Goal: Find specific page/section: Find specific page/section

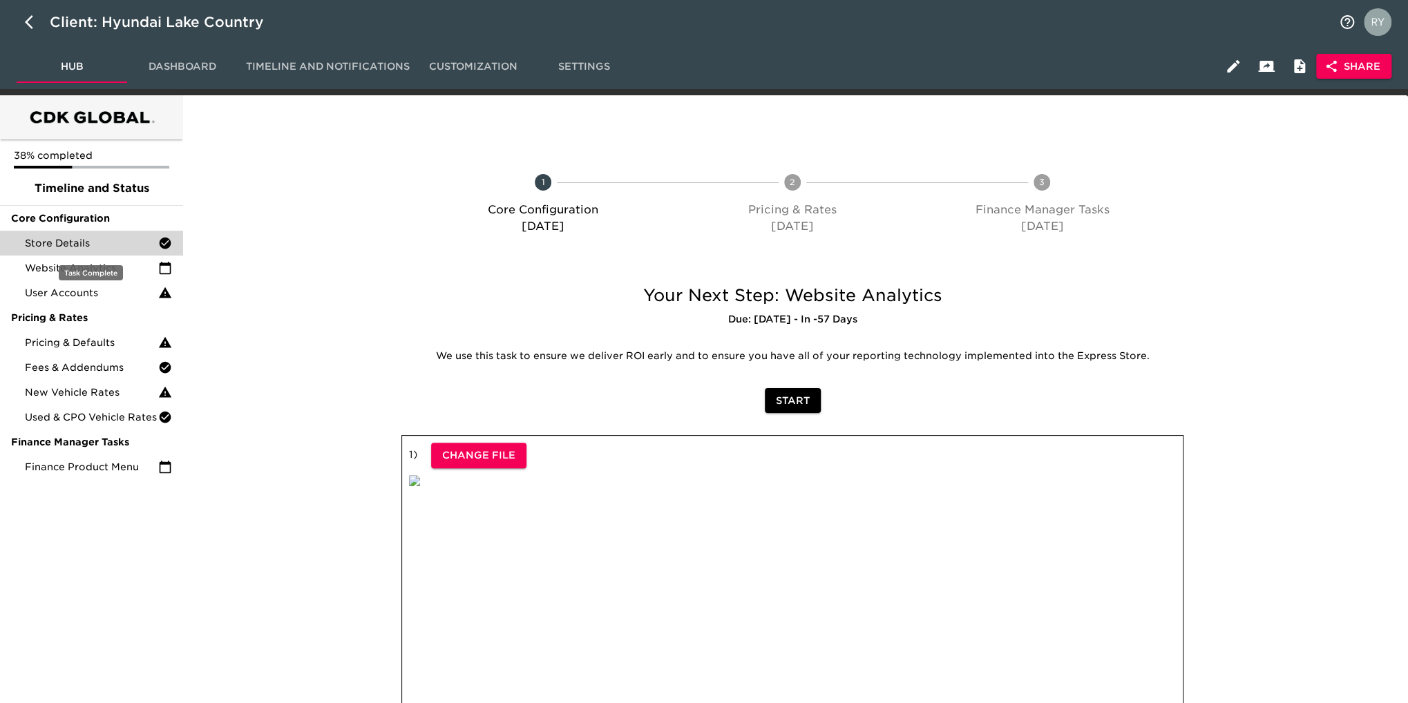
click at [95, 244] on span "Store Details" at bounding box center [91, 243] width 133 height 14
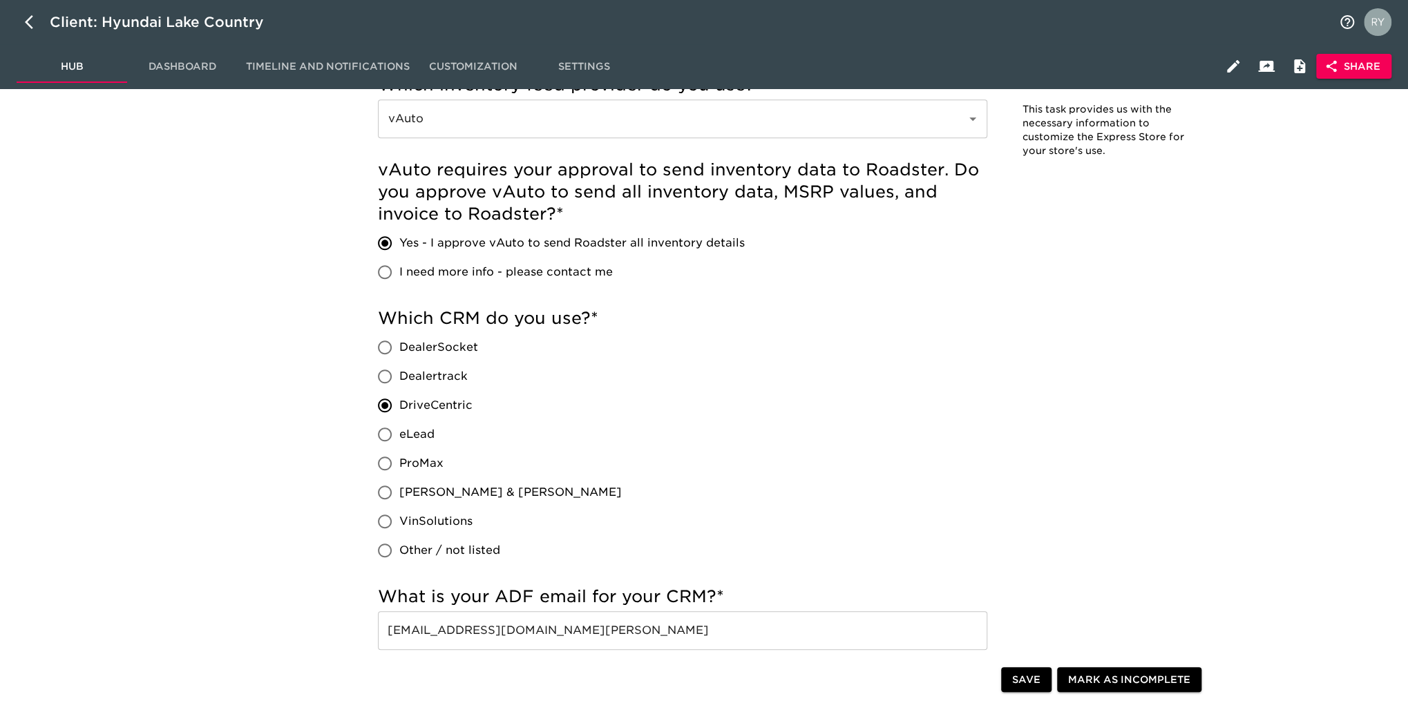
scroll to position [829, 0]
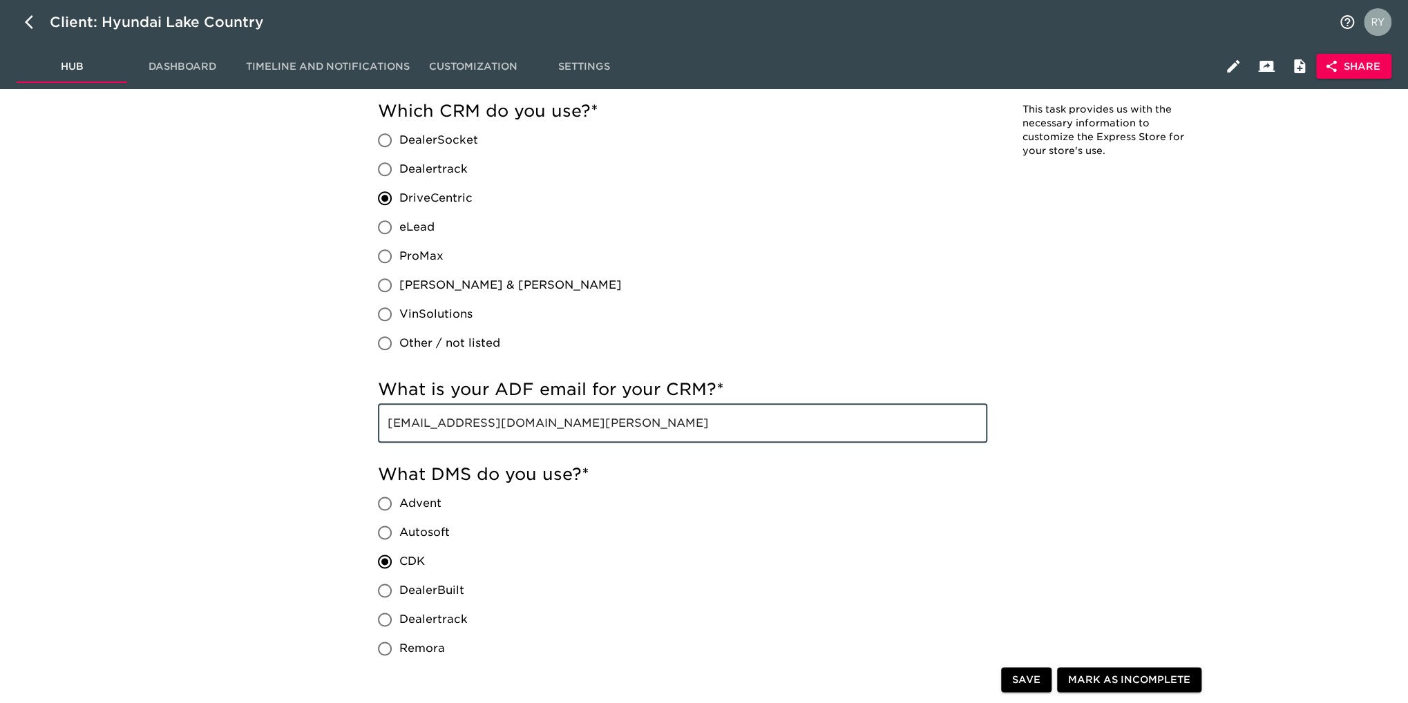
drag, startPoint x: 575, startPoint y: 421, endPoint x: 390, endPoint y: 423, distance: 185.1
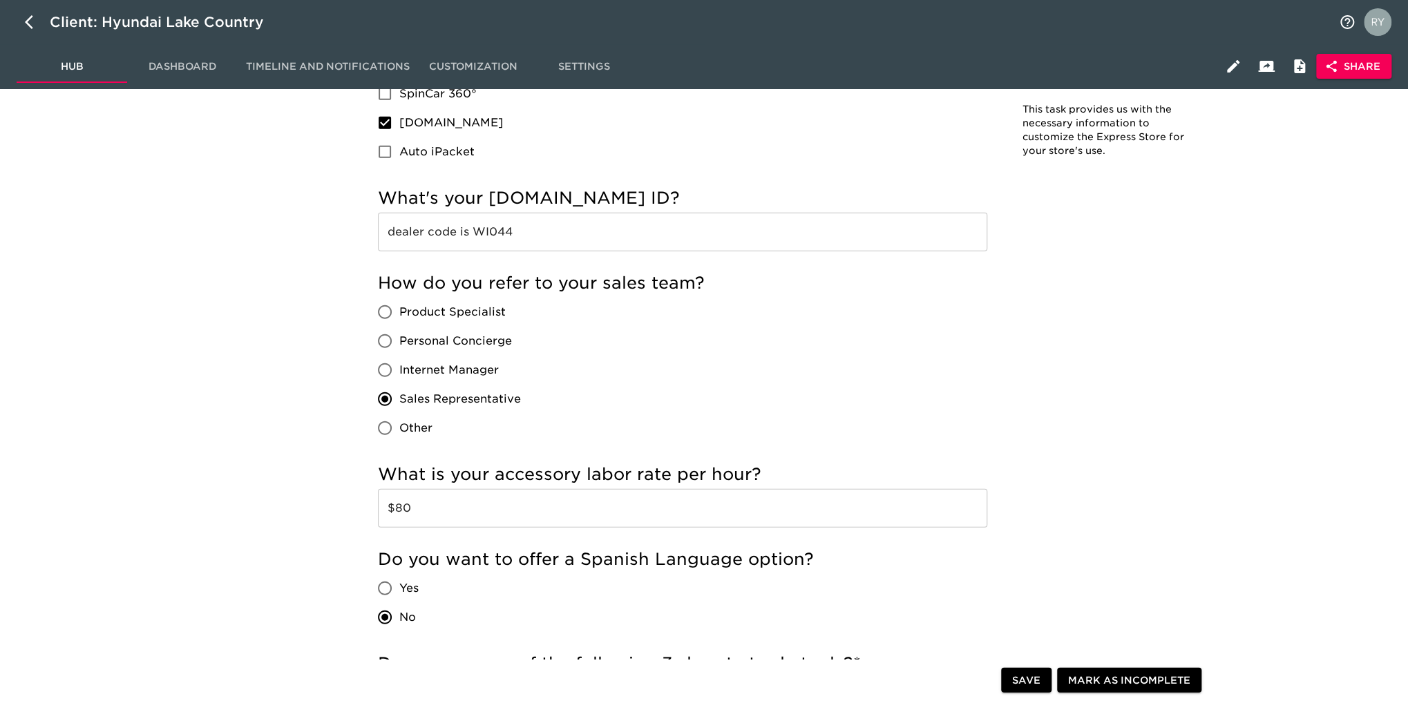
scroll to position [2210, 0]
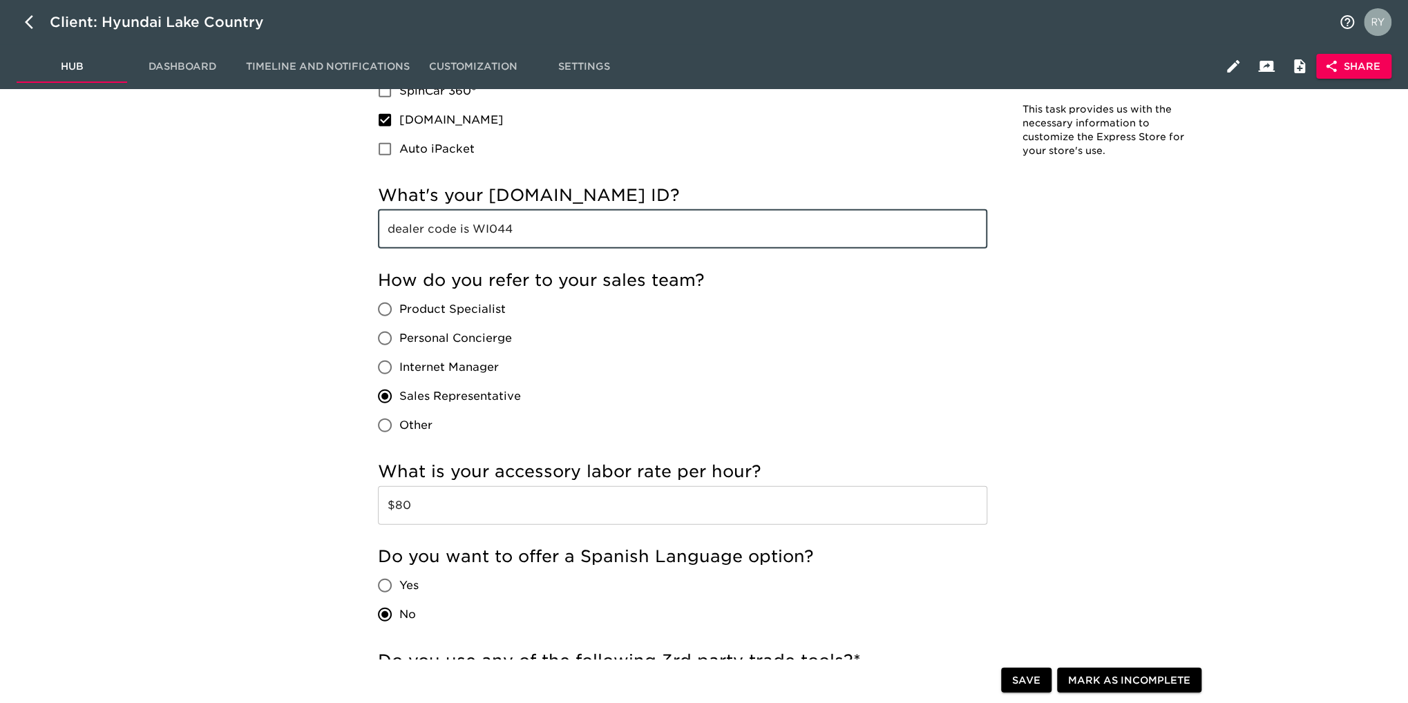
drag, startPoint x: 517, startPoint y: 235, endPoint x: 472, endPoint y: 233, distance: 44.2
click at [472, 233] on input "dealer code is WI044" at bounding box center [682, 229] width 609 height 39
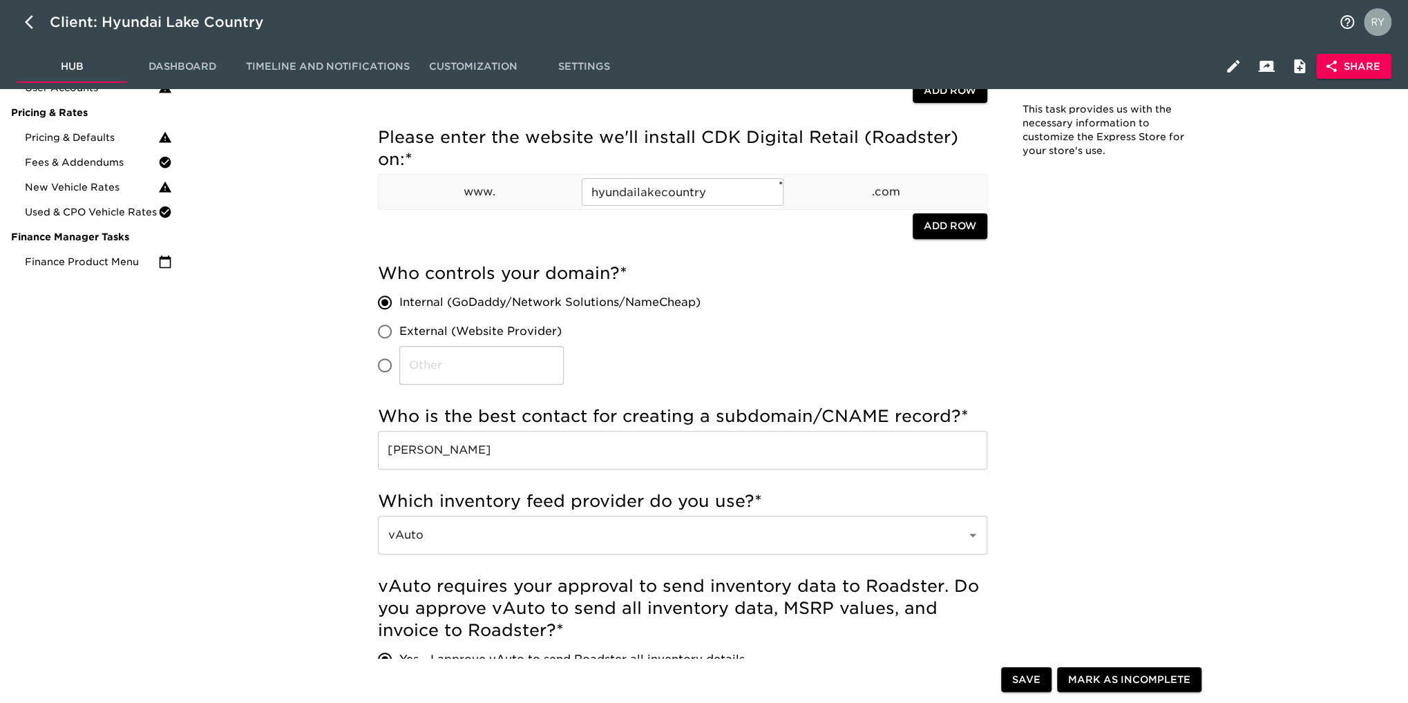
scroll to position [0, 0]
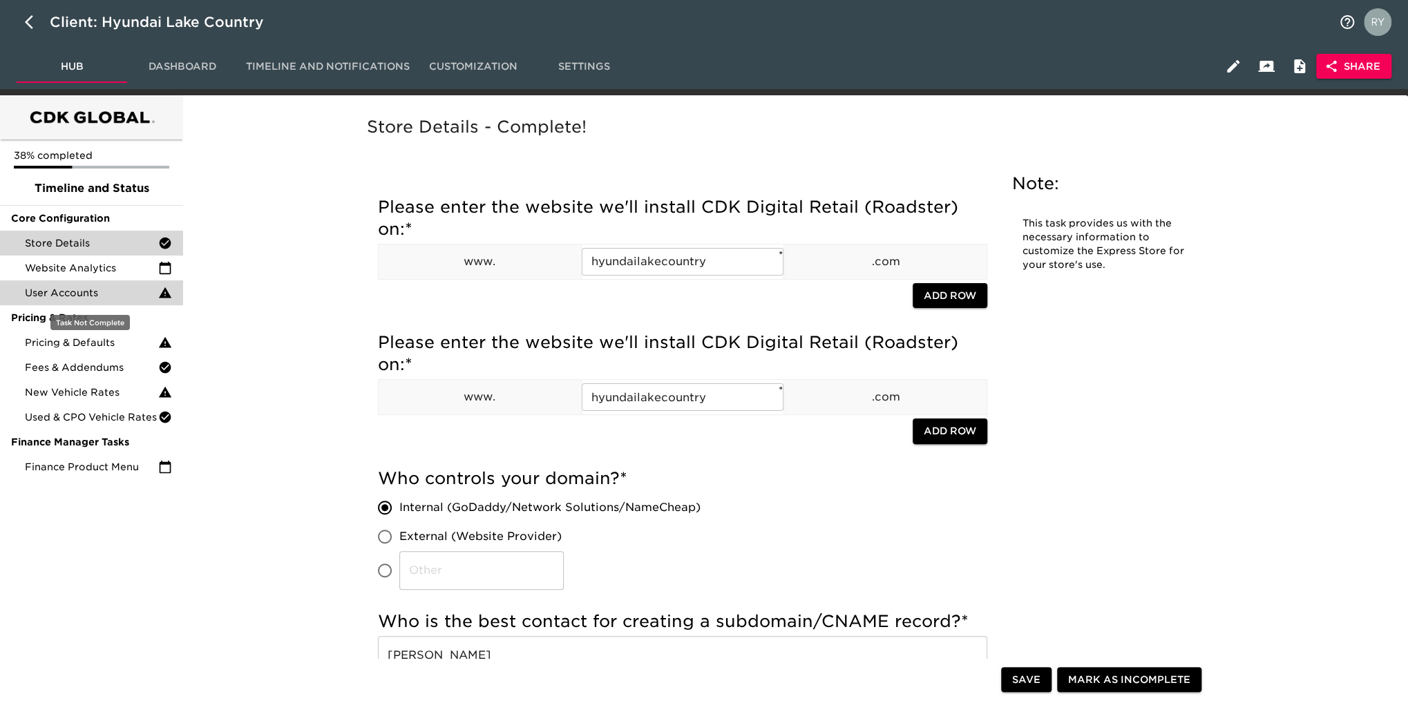
click at [70, 286] on span "User Accounts" at bounding box center [91, 293] width 133 height 14
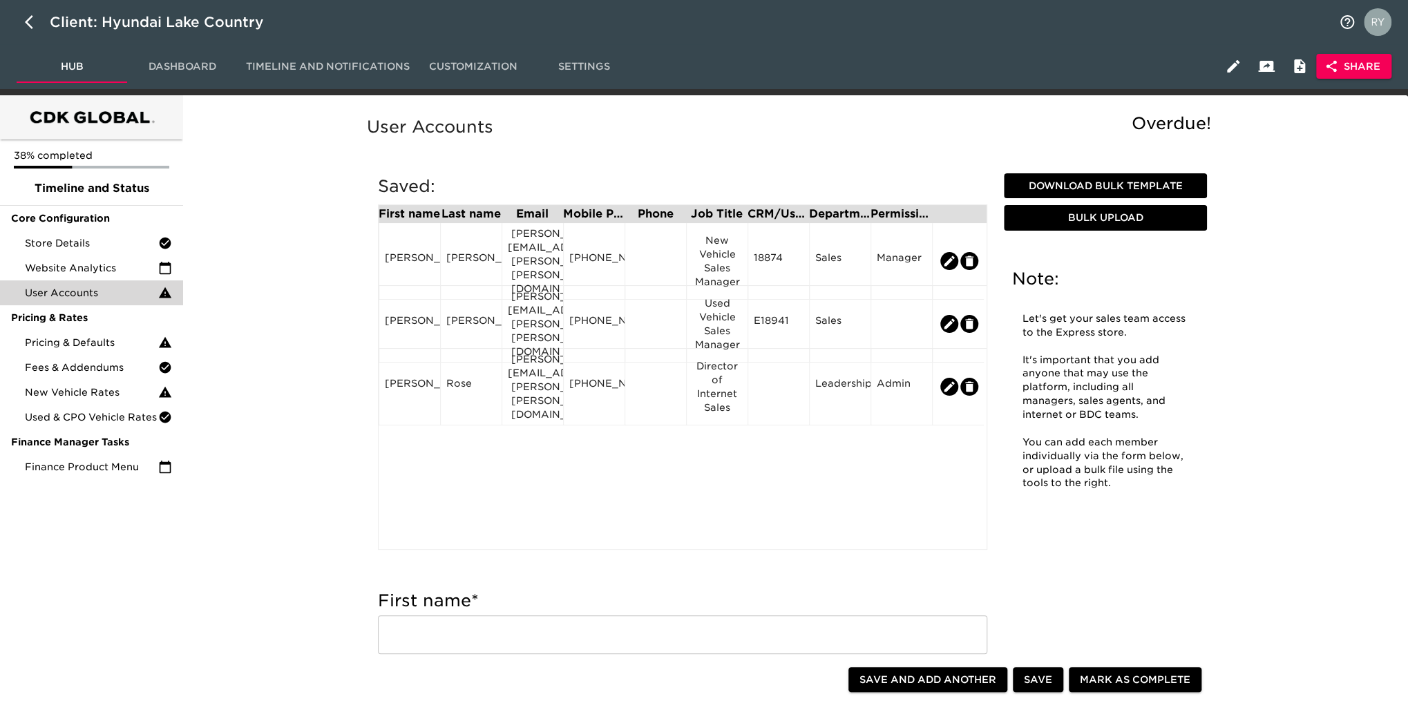
click at [1356, 69] on span "Share" at bounding box center [1353, 66] width 53 height 17
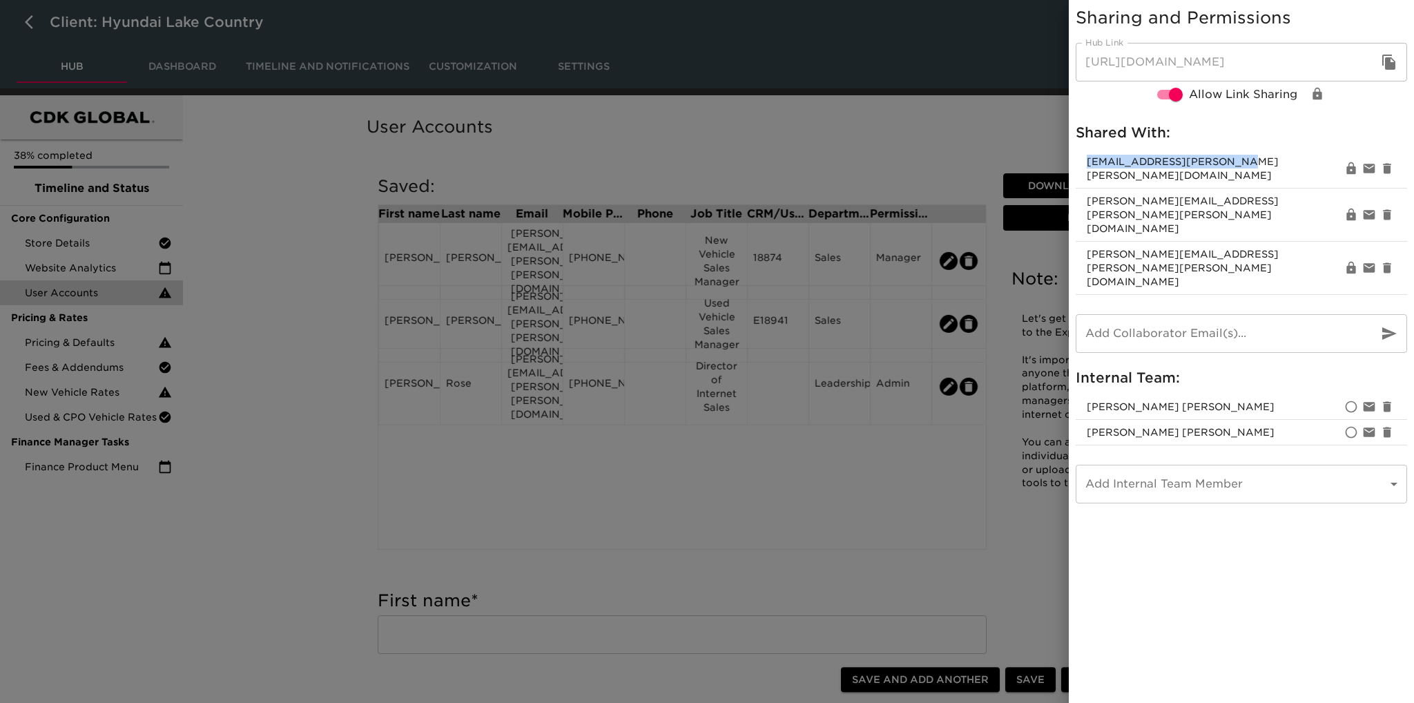
drag, startPoint x: 1238, startPoint y: 163, endPoint x: 1086, endPoint y: 170, distance: 152.1
click at [1086, 170] on li "[EMAIL_ADDRESS][PERSON_NAME][PERSON_NAME][DOMAIN_NAME]" at bounding box center [1242, 168] width 332 height 39
copy span "[EMAIL_ADDRESS][PERSON_NAME][PERSON_NAME][DOMAIN_NAME]"
click at [847, 124] on div at bounding box center [707, 351] width 1414 height 703
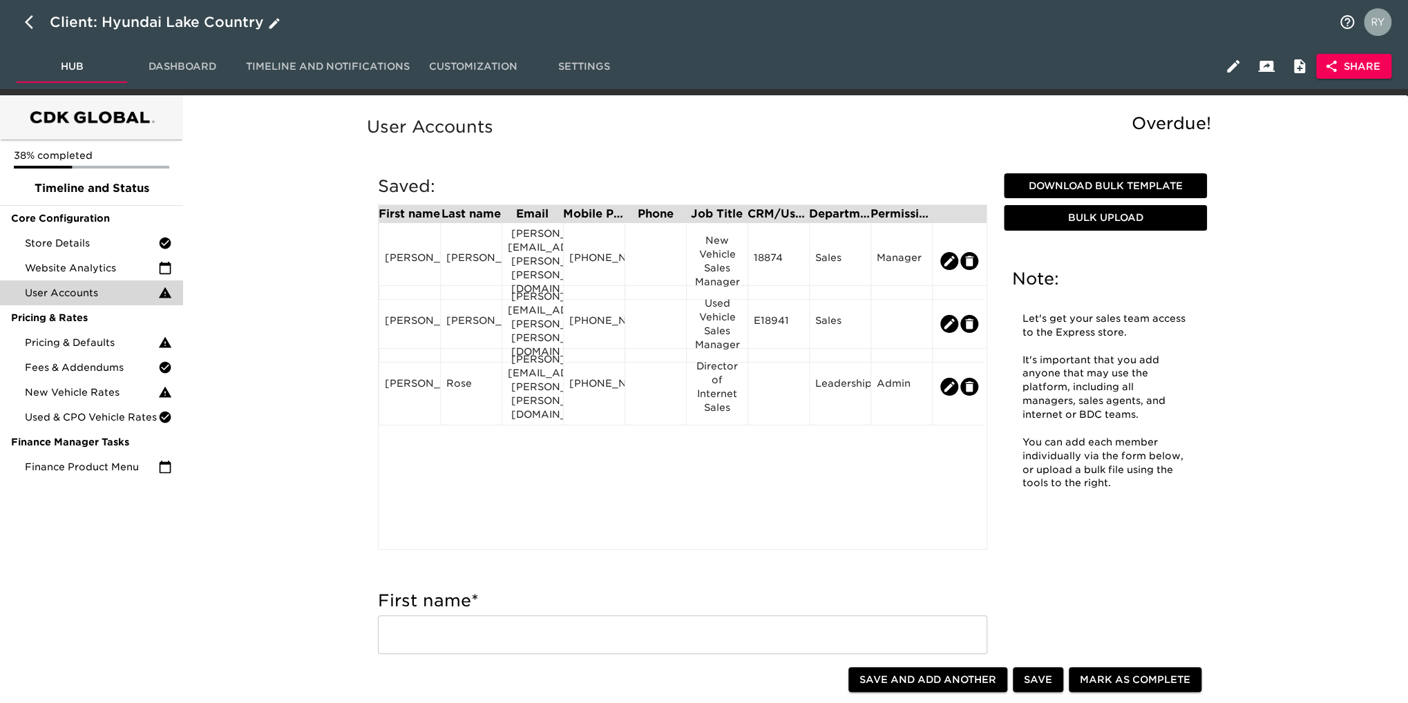
click at [30, 21] on icon "button" at bounding box center [33, 22] width 17 height 17
select select "10"
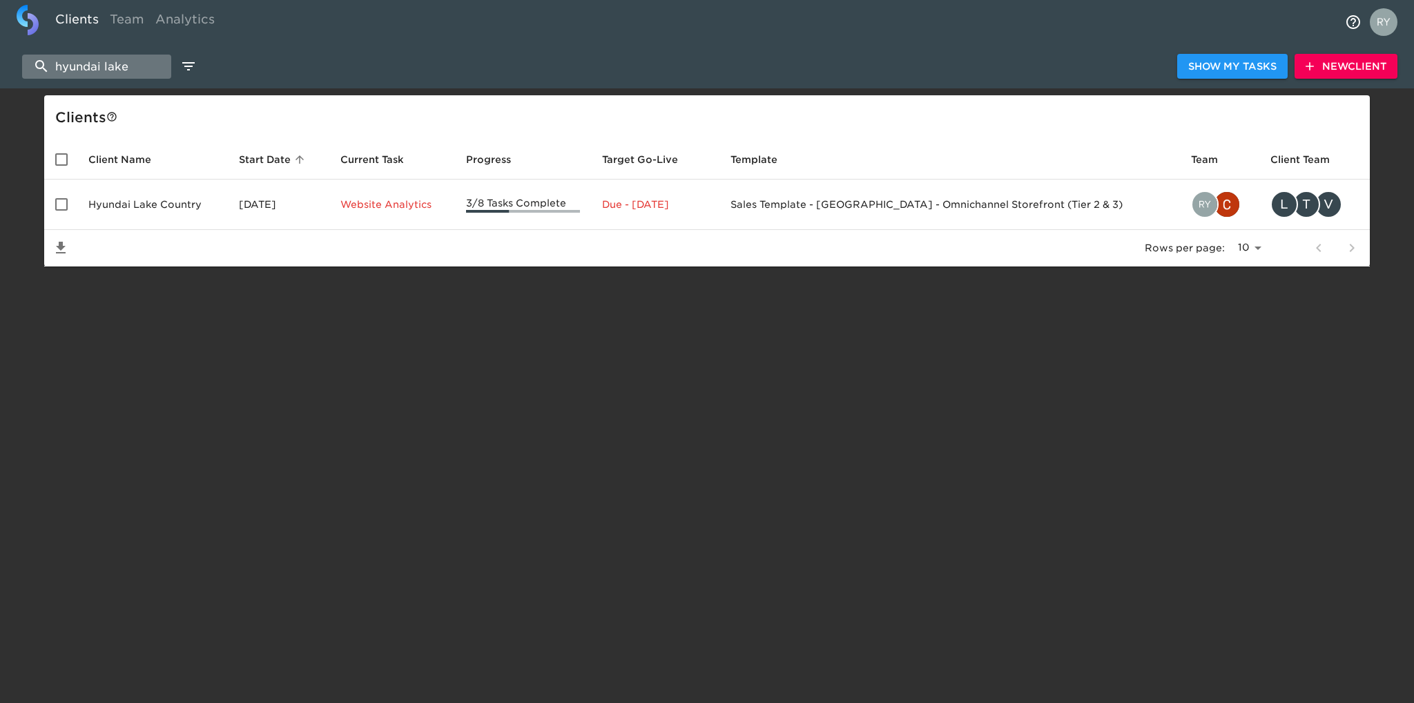
drag, startPoint x: 141, startPoint y: 61, endPoint x: 42, endPoint y: 77, distance: 100.1
click at [42, 77] on input "hyundai lake" at bounding box center [96, 67] width 149 height 24
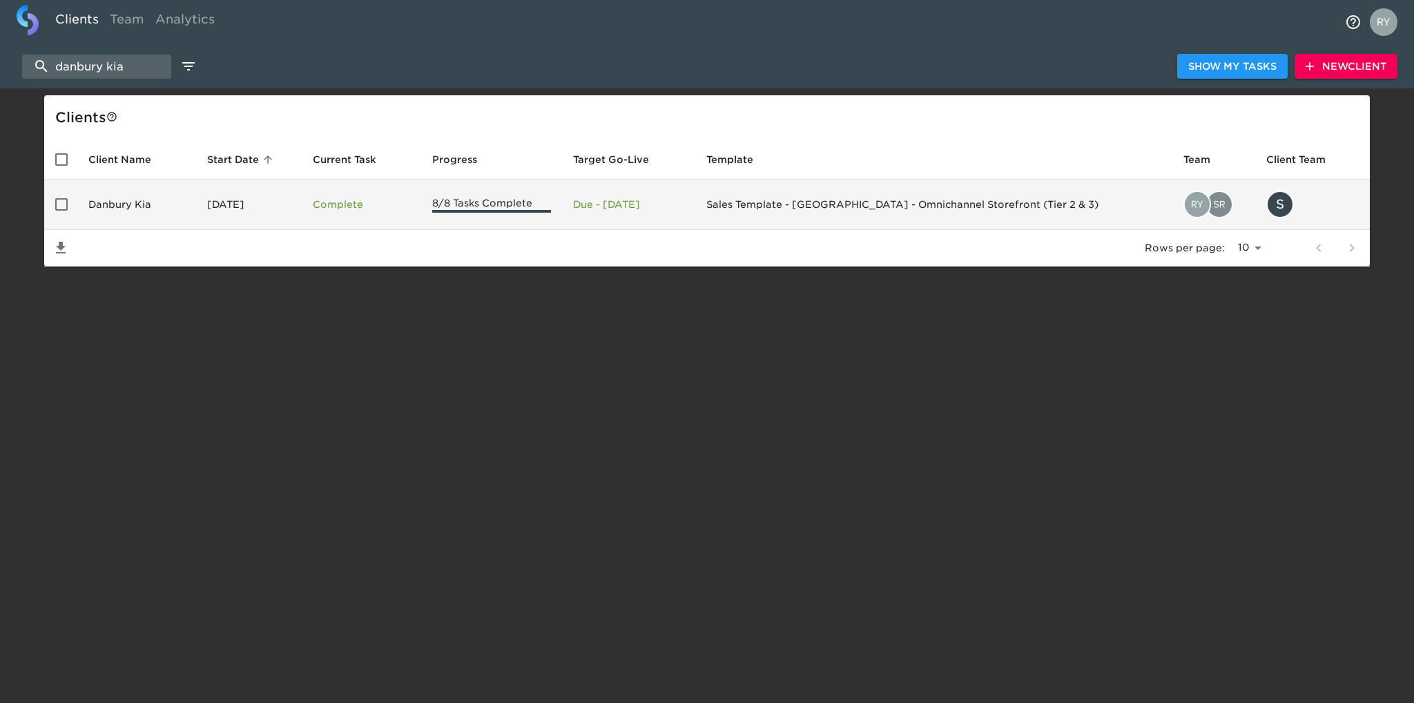
type input "danbury kia"
click at [115, 202] on td "Danbury Kia" at bounding box center [136, 205] width 119 height 50
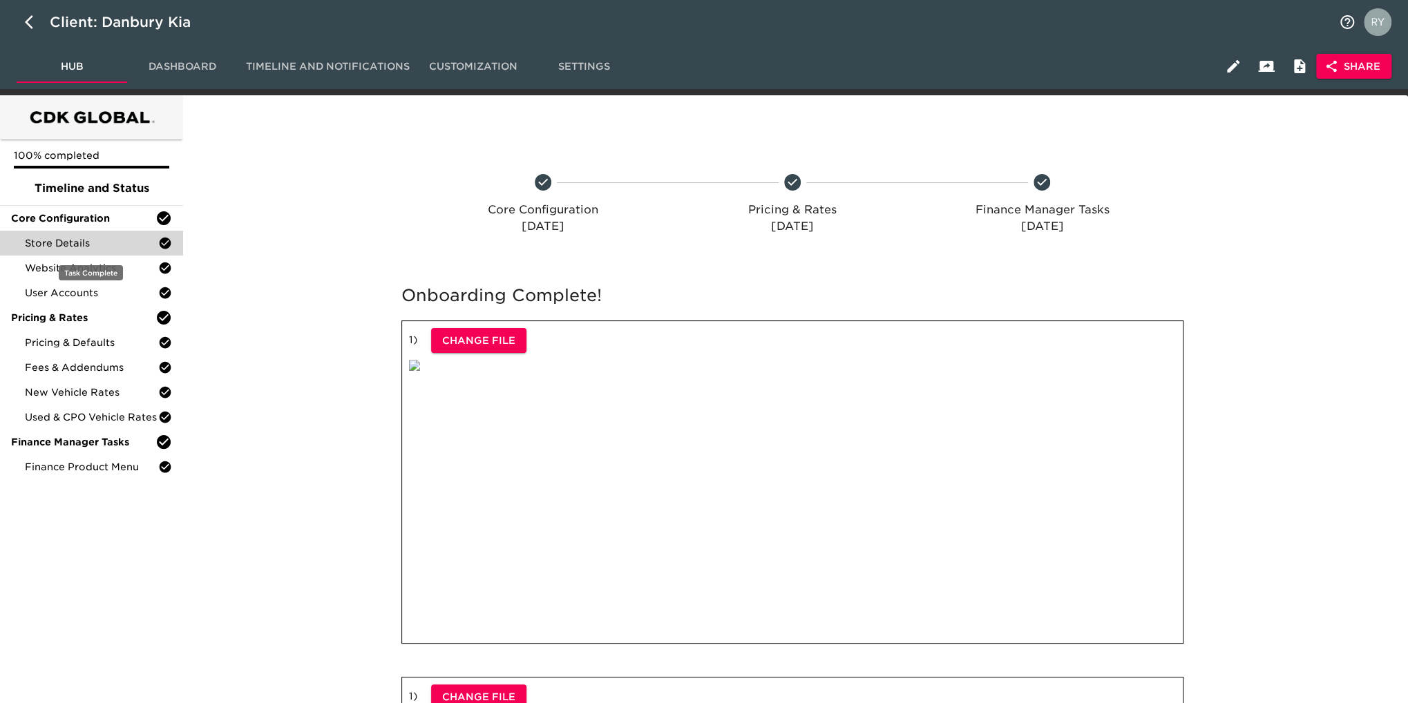
click at [76, 242] on span "Store Details" at bounding box center [91, 243] width 133 height 14
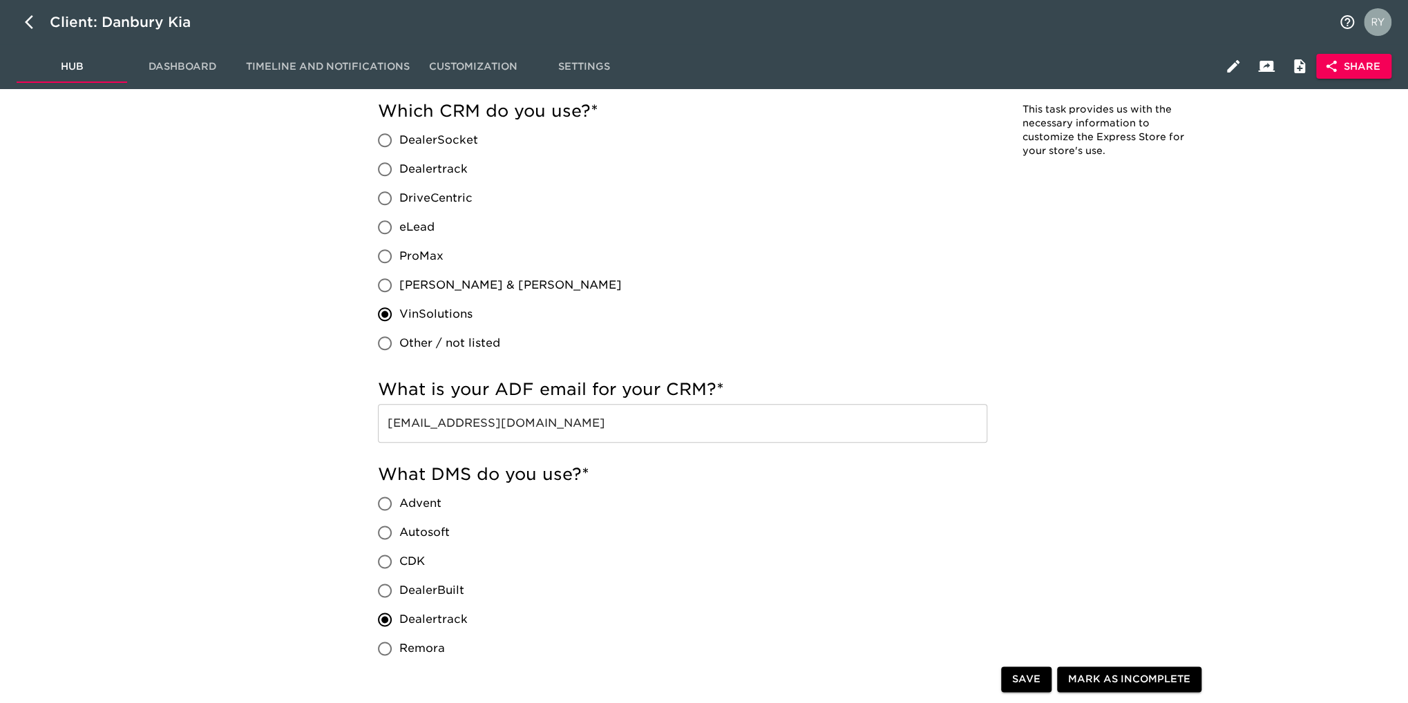
scroll to position [898, 0]
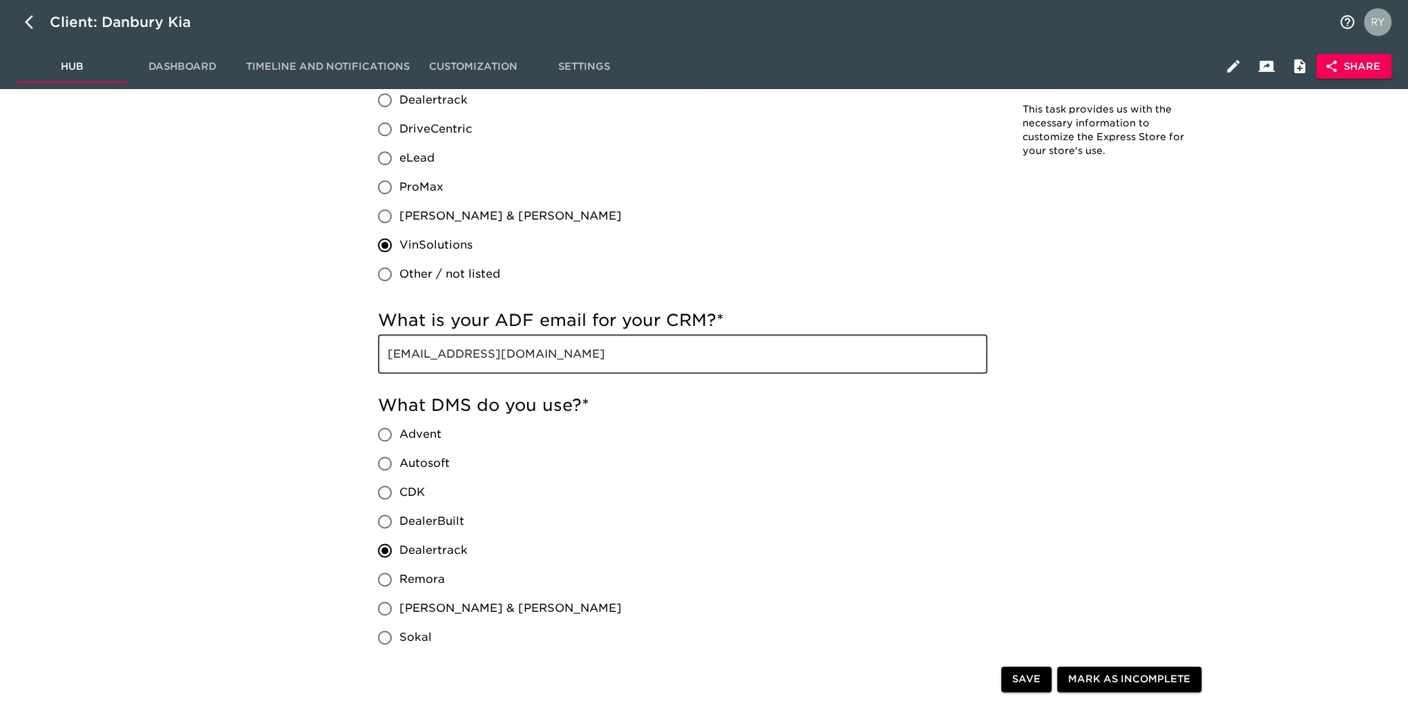
drag, startPoint x: 604, startPoint y: 356, endPoint x: 376, endPoint y: 376, distance: 228.8
